Goal: Information Seeking & Learning: Learn about a topic

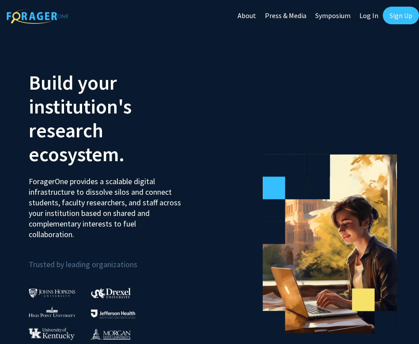
click at [399, 19] on link "Sign Up" at bounding box center [401, 16] width 36 height 18
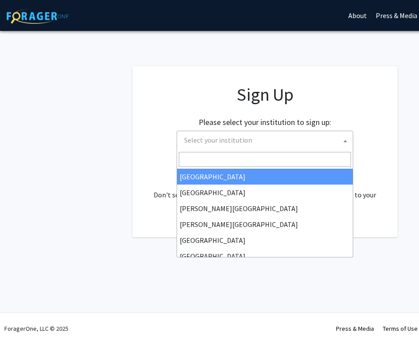
click at [245, 148] on span "Select your institution" at bounding box center [267, 140] width 172 height 18
type input "e"
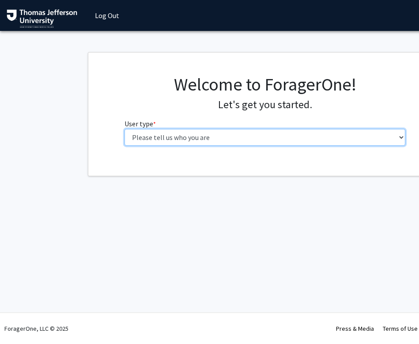
select select "3: doc"
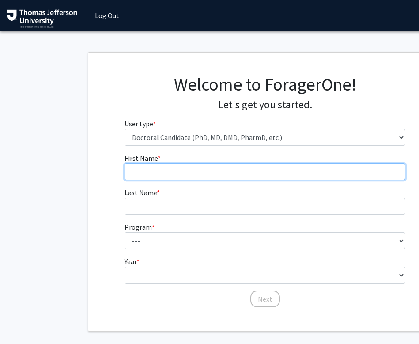
click at [239, 171] on input "First Name * required" at bounding box center [265, 171] width 281 height 17
type input "[PERSON_NAME]"
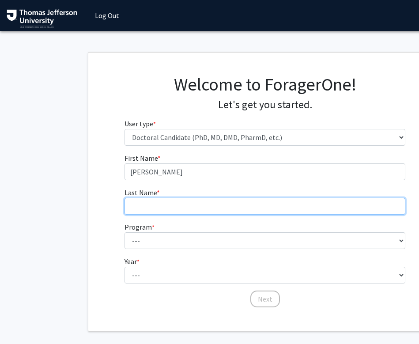
click at [216, 213] on input "Last Name * required" at bounding box center [265, 206] width 281 height 17
type input "[PERSON_NAME]"
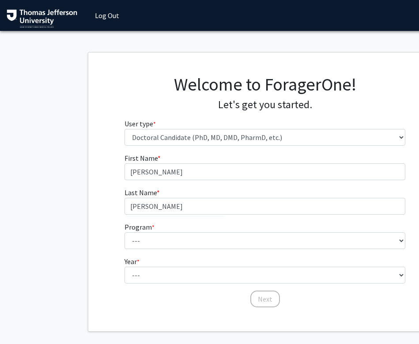
click at [194, 249] on form "First Name * required [PERSON_NAME] Last Name * required [PERSON_NAME] Program …" at bounding box center [265, 226] width 281 height 147
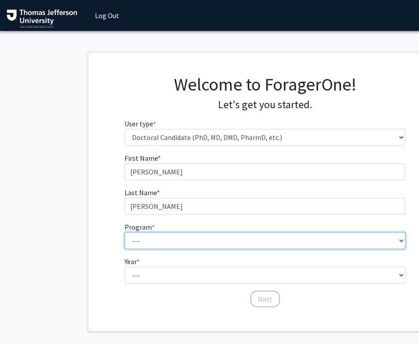
select select "36: 777"
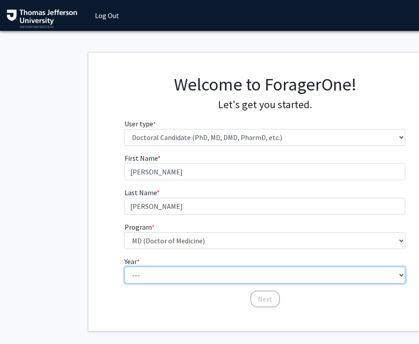
select select "1: first_year"
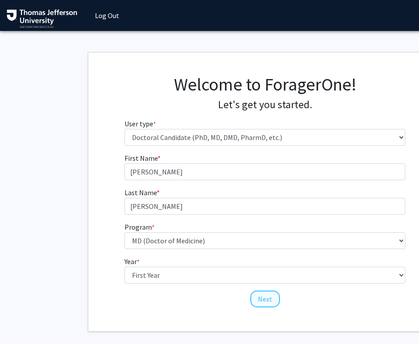
click at [268, 292] on button "Next" at bounding box center [265, 299] width 30 height 17
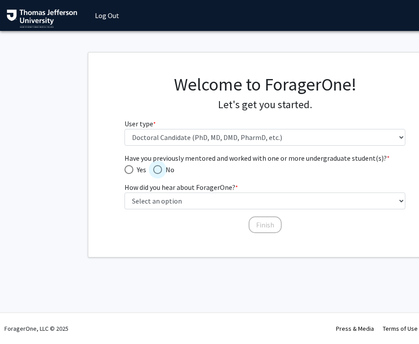
click at [157, 168] on span "Have you previously mentored and worked with one or more undergraduate student(…" at bounding box center [157, 169] width 9 height 9
click at [157, 168] on input "No" at bounding box center [157, 169] width 9 height 9
radio input "true"
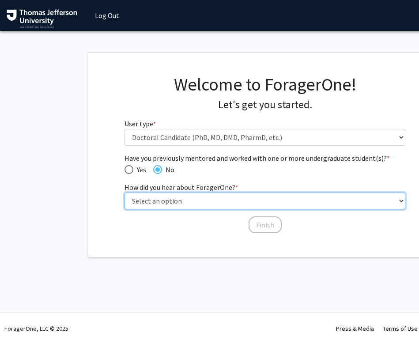
select select "2: faculty_recommendation"
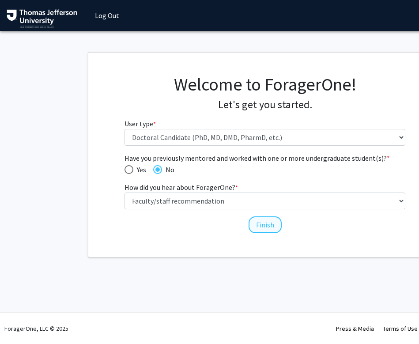
click at [272, 225] on button "Finish" at bounding box center [265, 224] width 33 height 17
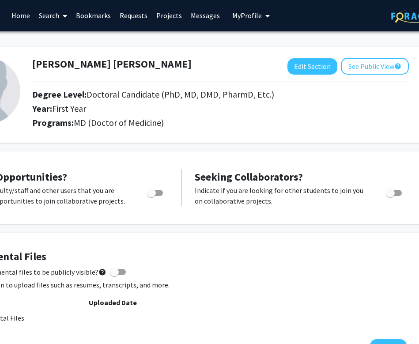
scroll to position [0, 0]
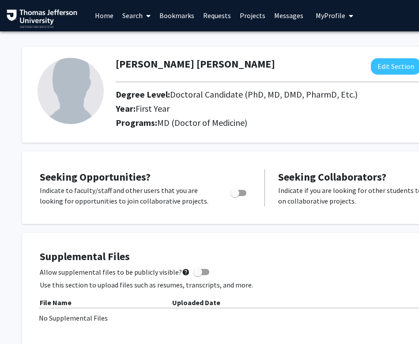
click at [144, 13] on span at bounding box center [147, 15] width 8 height 31
click at [148, 35] on span "Faculty/Staff" at bounding box center [150, 40] width 65 height 18
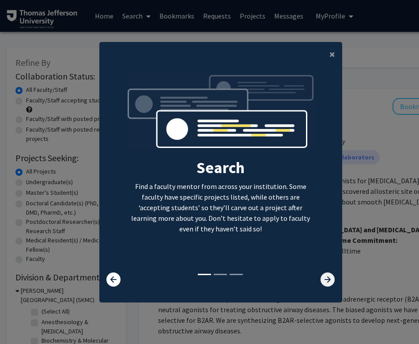
click at [328, 284] on icon at bounding box center [328, 280] width 14 height 14
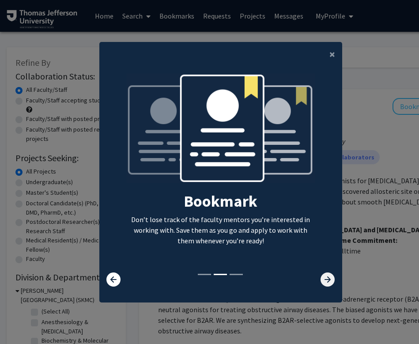
click at [328, 284] on icon at bounding box center [328, 280] width 14 height 14
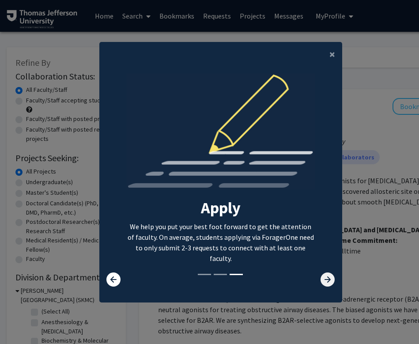
click at [328, 283] on icon at bounding box center [328, 280] width 14 height 14
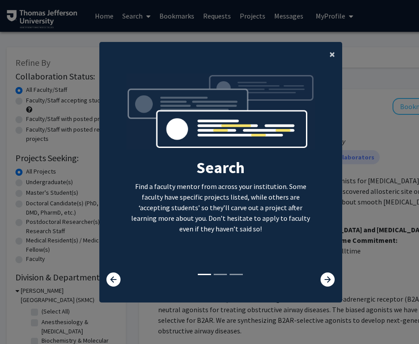
click at [330, 49] on button "×" at bounding box center [332, 54] width 20 height 25
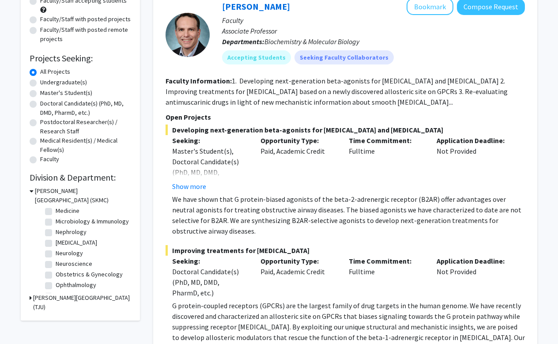
scroll to position [212, 0]
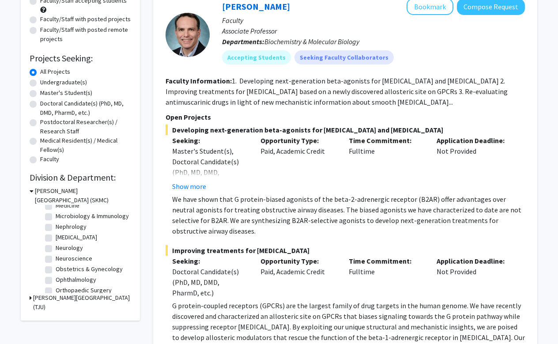
click at [56, 270] on label "Obstetrics & Gynecology" at bounding box center [89, 269] width 67 height 9
click at [56, 270] on input "Obstetrics & Gynecology" at bounding box center [59, 268] width 6 height 6
checkbox input "true"
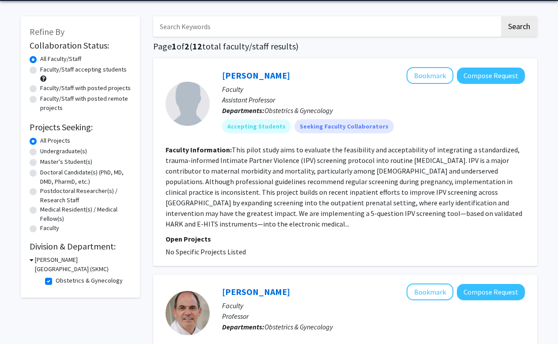
scroll to position [32, 0]
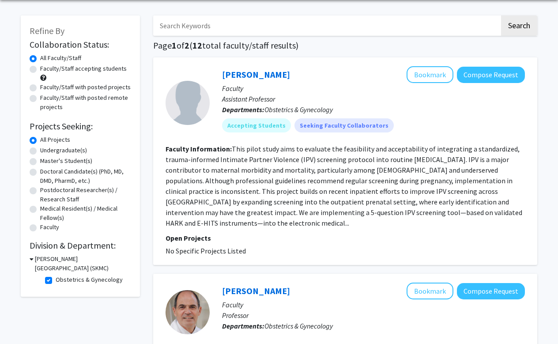
click at [189, 228] on fg-read-more "This pilot study aims to evaluate the feasibility and acceptability of integrat…" at bounding box center [344, 185] width 357 height 83
click at [193, 215] on fg-read-more "This pilot study aims to evaluate the feasibility and acceptability of integrat…" at bounding box center [344, 185] width 357 height 83
click at [197, 174] on fg-read-more "This pilot study aims to evaluate the feasibility and acceptability of integrat…" at bounding box center [344, 185] width 357 height 83
click at [180, 95] on div at bounding box center [188, 103] width 44 height 44
click at [216, 240] on p "Open Projects" at bounding box center [346, 238] width 360 height 11
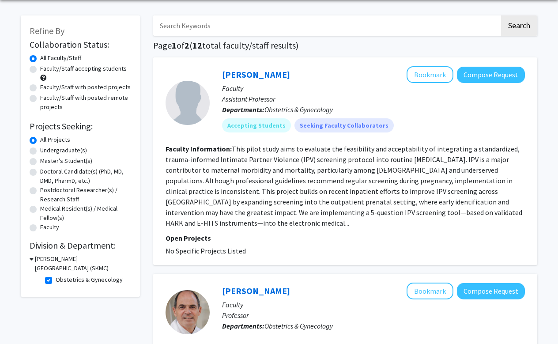
click at [186, 227] on fg-read-more "This pilot study aims to evaluate the feasibility and acceptability of integrat…" at bounding box center [344, 185] width 357 height 83
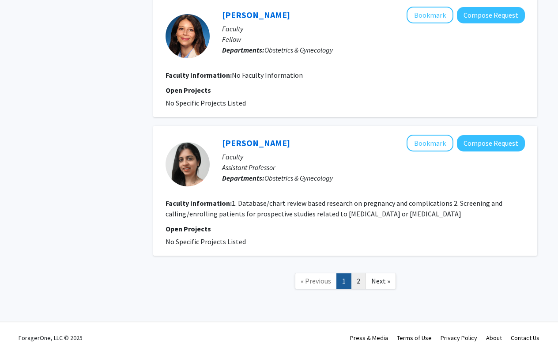
scroll to position [1367, 0]
click at [360, 274] on link "2" at bounding box center [358, 281] width 15 height 15
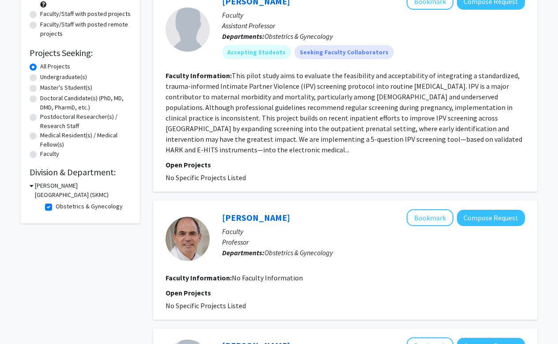
scroll to position [104, 0]
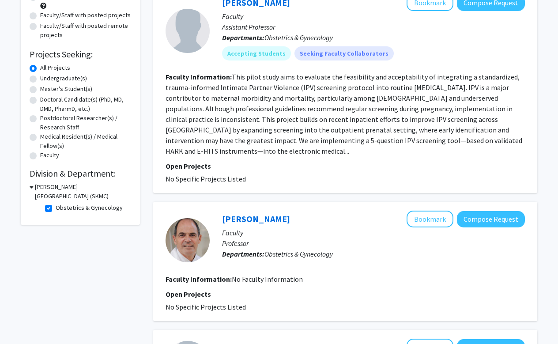
click at [42, 190] on h3 "Sidney Kimmel Medical College (SKMC)" at bounding box center [83, 191] width 96 height 19
click at [48, 190] on h3 "Sidney Kimmel Medical College (SKMC)" at bounding box center [82, 191] width 98 height 19
click at [56, 210] on label "Obstetrics & Gynecology" at bounding box center [89, 207] width 67 height 9
click at [56, 209] on input "Obstetrics & Gynecology" at bounding box center [59, 206] width 6 height 6
checkbox input "false"
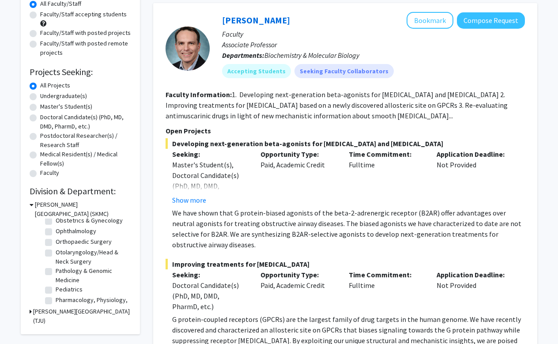
scroll to position [274, 0]
click at [56, 292] on label "Pediatrics" at bounding box center [69, 288] width 27 height 9
click at [56, 290] on input "Pediatrics" at bounding box center [59, 287] width 6 height 6
checkbox input "true"
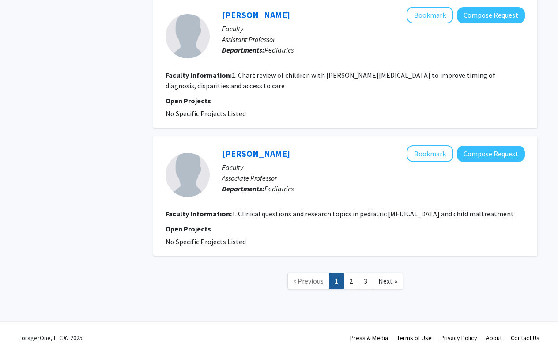
scroll to position [1877, 0]
click at [355, 274] on link "2" at bounding box center [351, 281] width 15 height 15
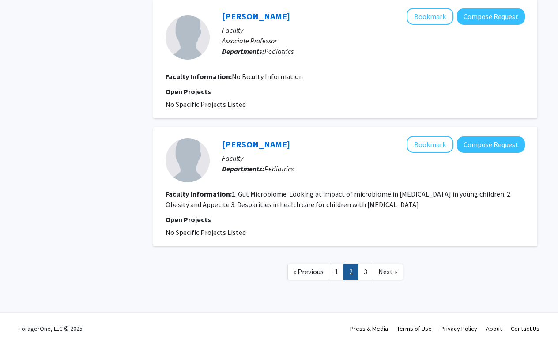
scroll to position [1170, 0]
click at [366, 272] on link "3" at bounding box center [365, 271] width 15 height 15
click at [342, 267] on link "1" at bounding box center [336, 271] width 15 height 15
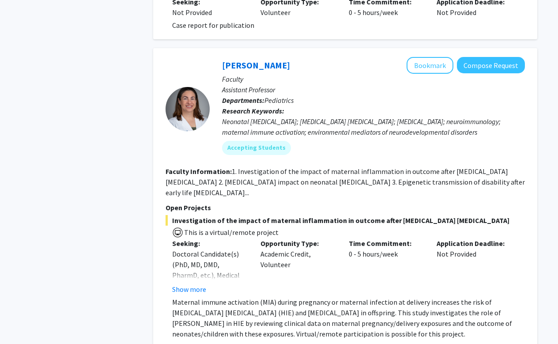
scroll to position [524, 0]
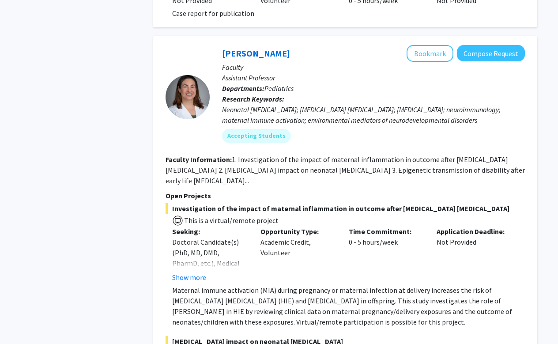
click at [186, 185] on fg-read-more "1. Investigation of the impact of maternal inflammation in outcome after hypoxi…" at bounding box center [346, 170] width 360 height 30
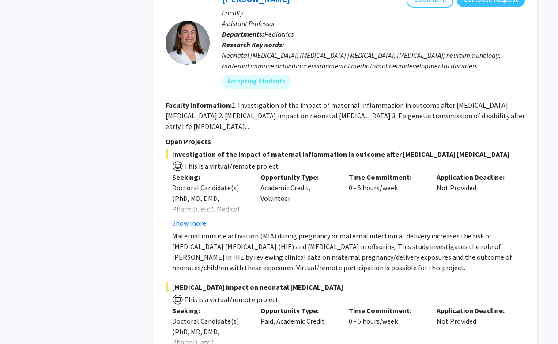
scroll to position [580, 0]
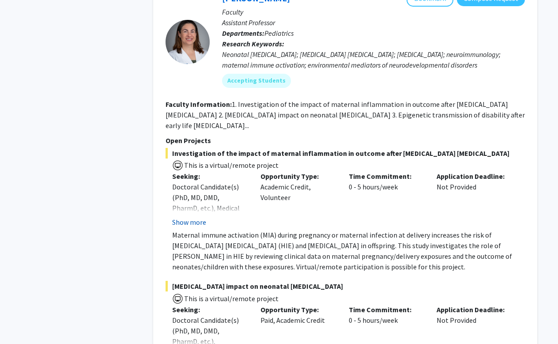
click at [198, 220] on button "Show more" at bounding box center [189, 222] width 34 height 11
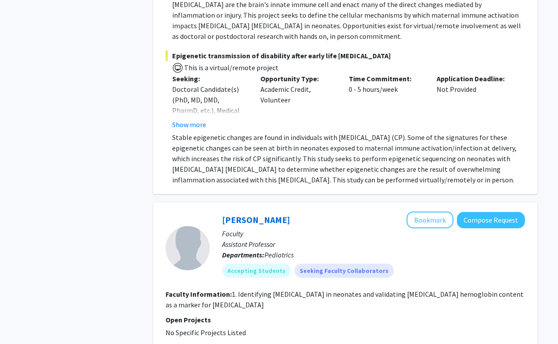
scroll to position [967, 0]
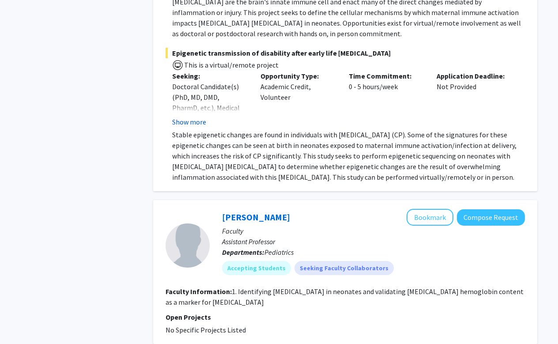
click at [183, 117] on button "Show more" at bounding box center [189, 122] width 34 height 11
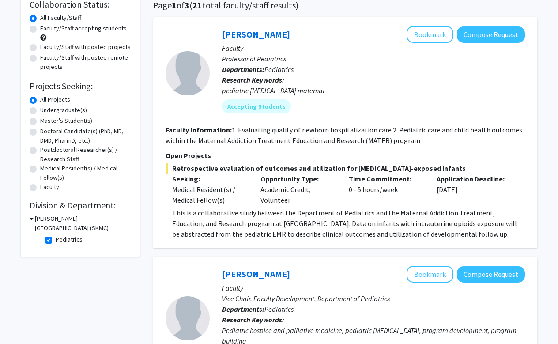
scroll to position [87, 0]
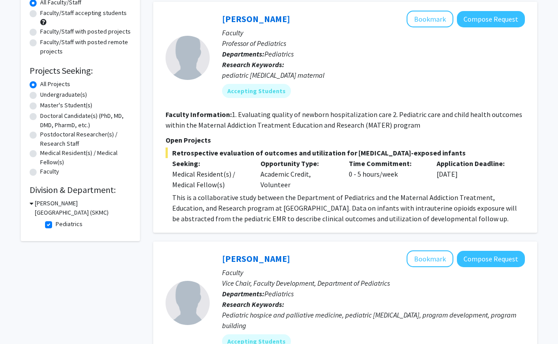
click at [56, 227] on label "Pediatrics" at bounding box center [69, 224] width 27 height 9
click at [56, 225] on input "Pediatrics" at bounding box center [59, 223] width 6 height 6
checkbox input "false"
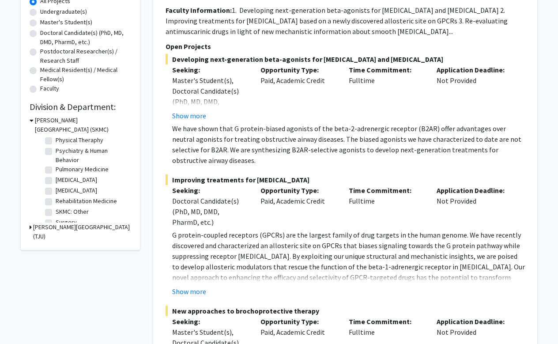
scroll to position [358, 0]
click at [56, 163] on label "Psychiatry & Human Behavior" at bounding box center [92, 165] width 73 height 19
click at [56, 162] on input "Psychiatry & Human Behavior" at bounding box center [59, 159] width 6 height 6
checkbox input "true"
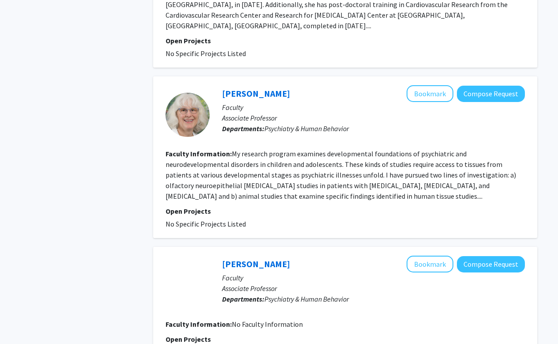
scroll to position [1060, 0]
